Goal: Information Seeking & Learning: Understand process/instructions

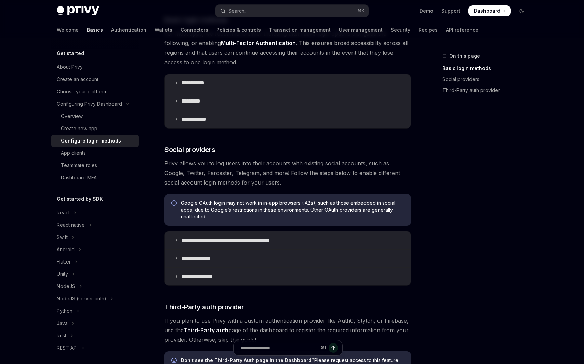
scroll to position [119, 0]
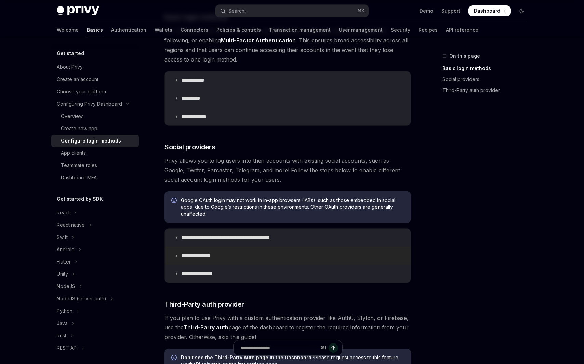
click at [206, 250] on summary "**********" at bounding box center [288, 256] width 246 height 18
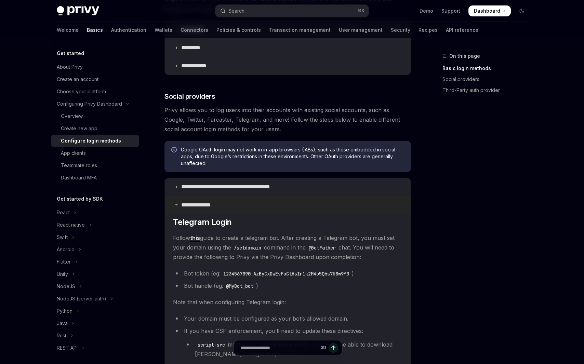
scroll to position [179, 0]
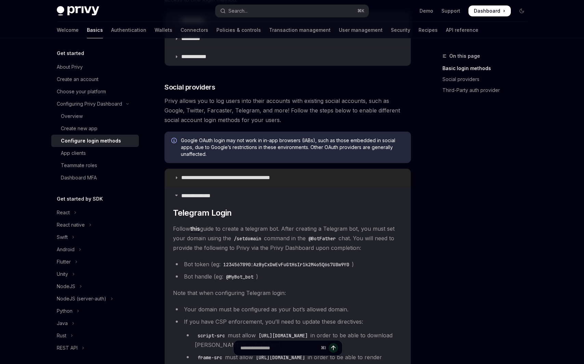
click at [227, 177] on p "**********" at bounding box center [237, 177] width 113 height 7
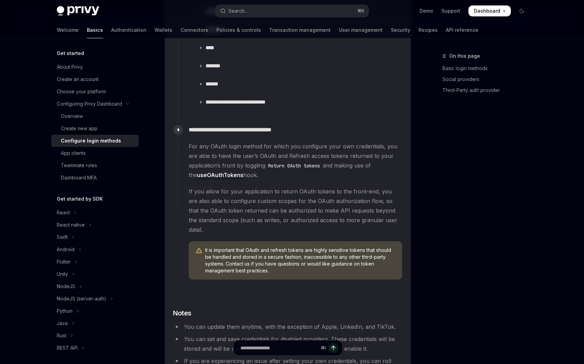
scroll to position [959, 0]
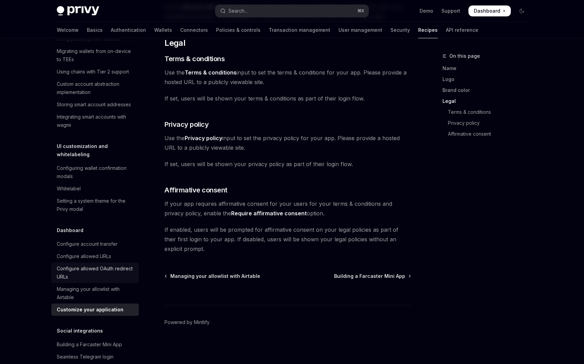
scroll to position [250, 0]
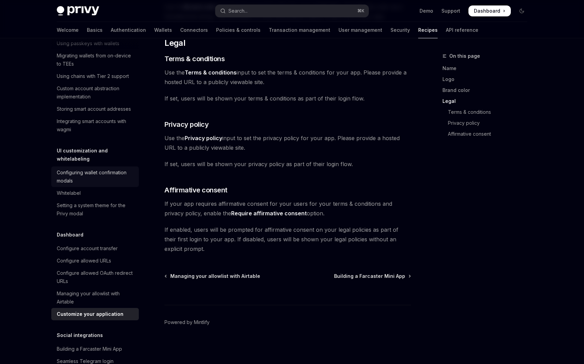
click at [120, 168] on div "Configuring wallet confirmation modals" at bounding box center [96, 176] width 78 height 16
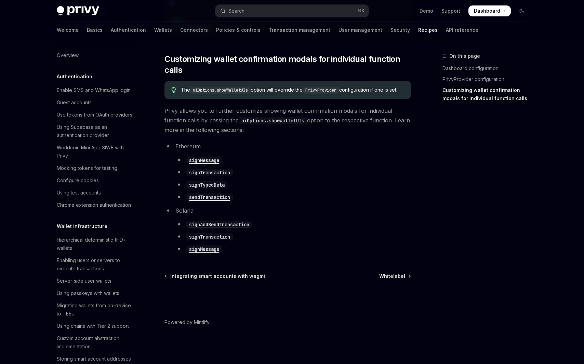
scroll to position [356, 0]
click at [338, 31] on link "User management" at bounding box center [360, 30] width 44 height 16
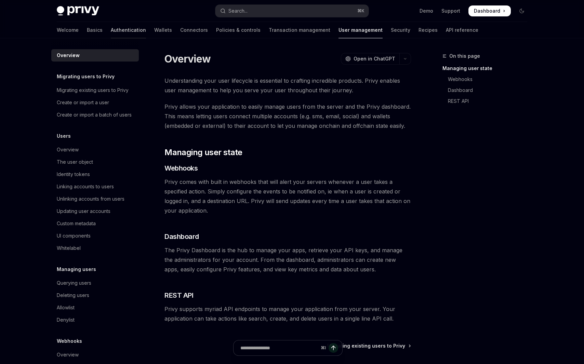
click at [111, 26] on link "Authentication" at bounding box center [128, 30] width 35 height 16
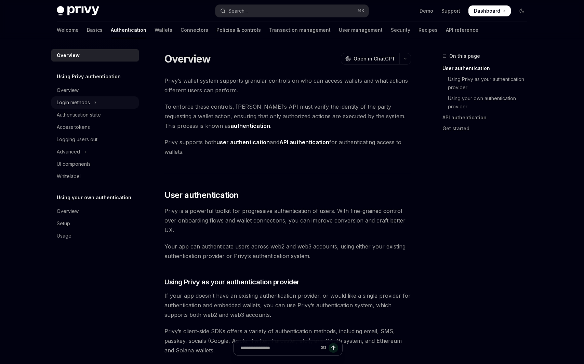
click at [80, 98] on button "Login methods" at bounding box center [94, 102] width 87 height 12
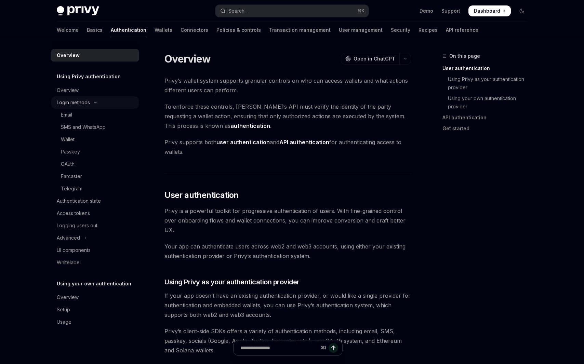
click at [81, 103] on div "Login methods" at bounding box center [73, 102] width 33 height 8
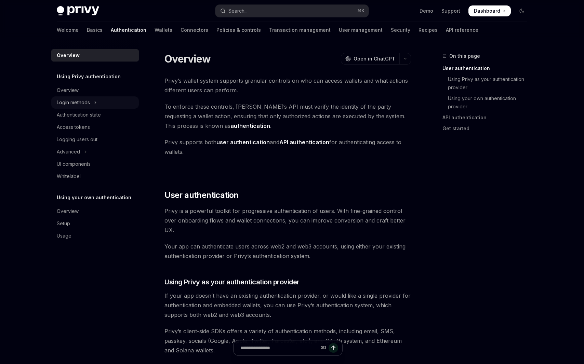
click at [81, 104] on div "Login methods" at bounding box center [73, 102] width 33 height 8
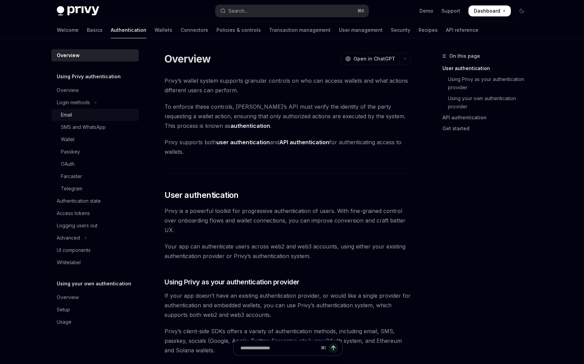
click at [69, 112] on div "Email" at bounding box center [66, 115] width 11 height 8
click at [66, 115] on div "Email" at bounding box center [66, 115] width 11 height 8
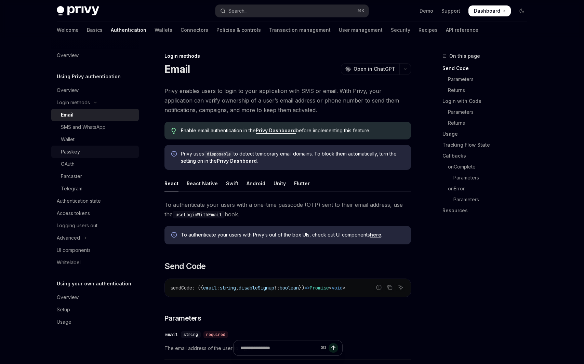
click at [94, 151] on div "Passkey" at bounding box center [98, 152] width 74 height 8
click at [72, 154] on div "Passkey" at bounding box center [70, 152] width 19 height 8
click at [72, 152] on div "Passkey" at bounding box center [70, 152] width 19 height 8
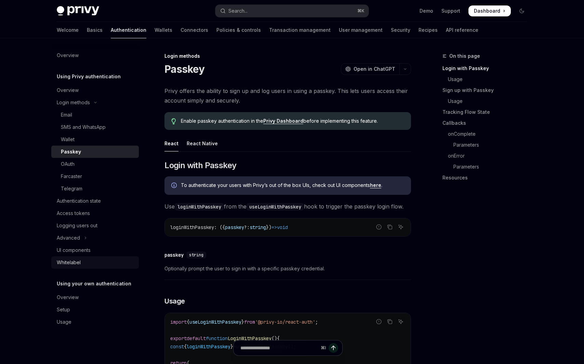
click at [66, 267] on link "Whitelabel" at bounding box center [94, 262] width 87 height 12
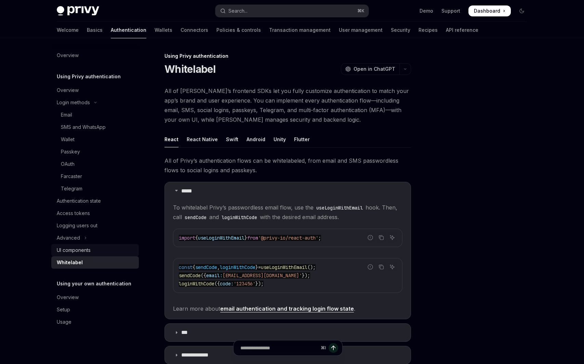
click at [75, 250] on div "UI components" at bounding box center [74, 250] width 34 height 8
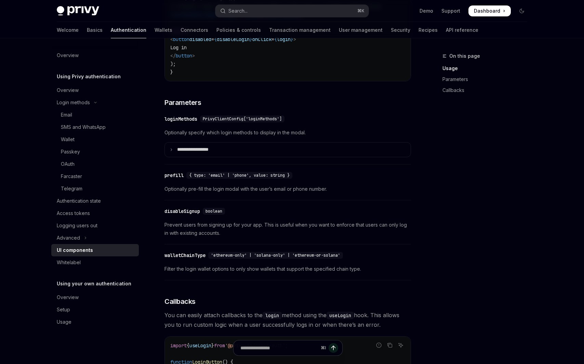
scroll to position [563, 0]
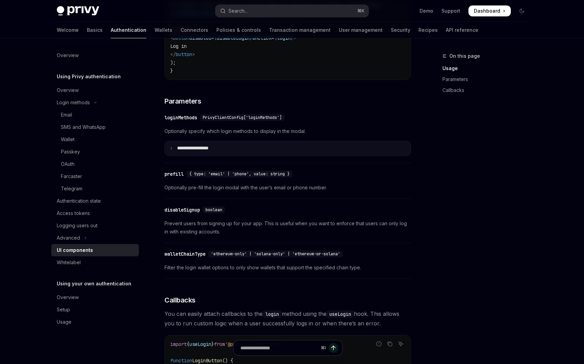
click at [212, 155] on summary "**********" at bounding box center [288, 148] width 246 height 14
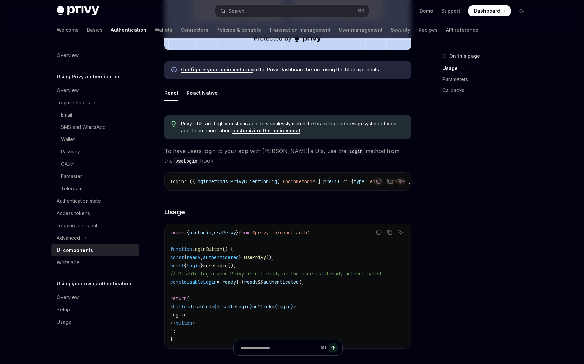
scroll to position [269, 0]
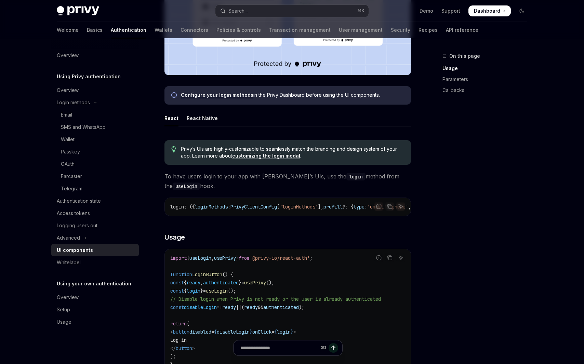
click at [239, 154] on link "customizing the login modal" at bounding box center [266, 156] width 68 height 6
type textarea "*"
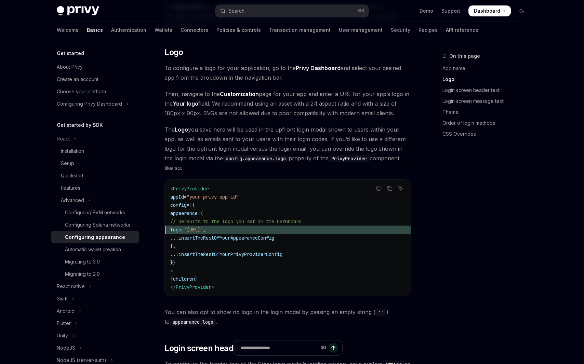
scroll to position [247, 0]
click at [478, 125] on link "Order of login methods" at bounding box center [487, 123] width 90 height 11
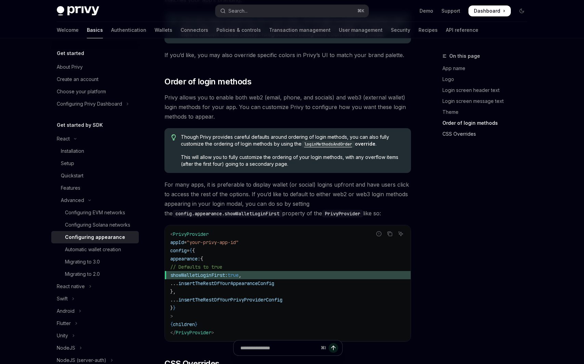
scroll to position [1296, 0]
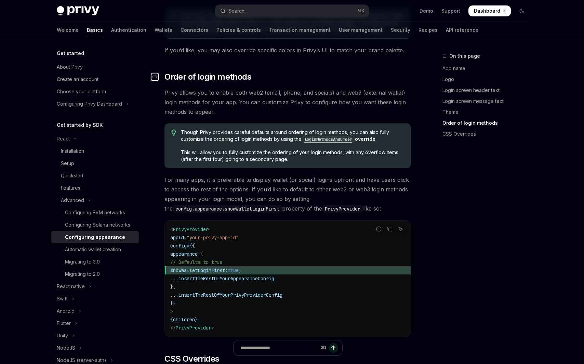
click at [155, 75] on icon "Navigate to header" at bounding box center [154, 77] width 5 height 4
